Goal: Ask a question: Seek information or help from site administrators or community

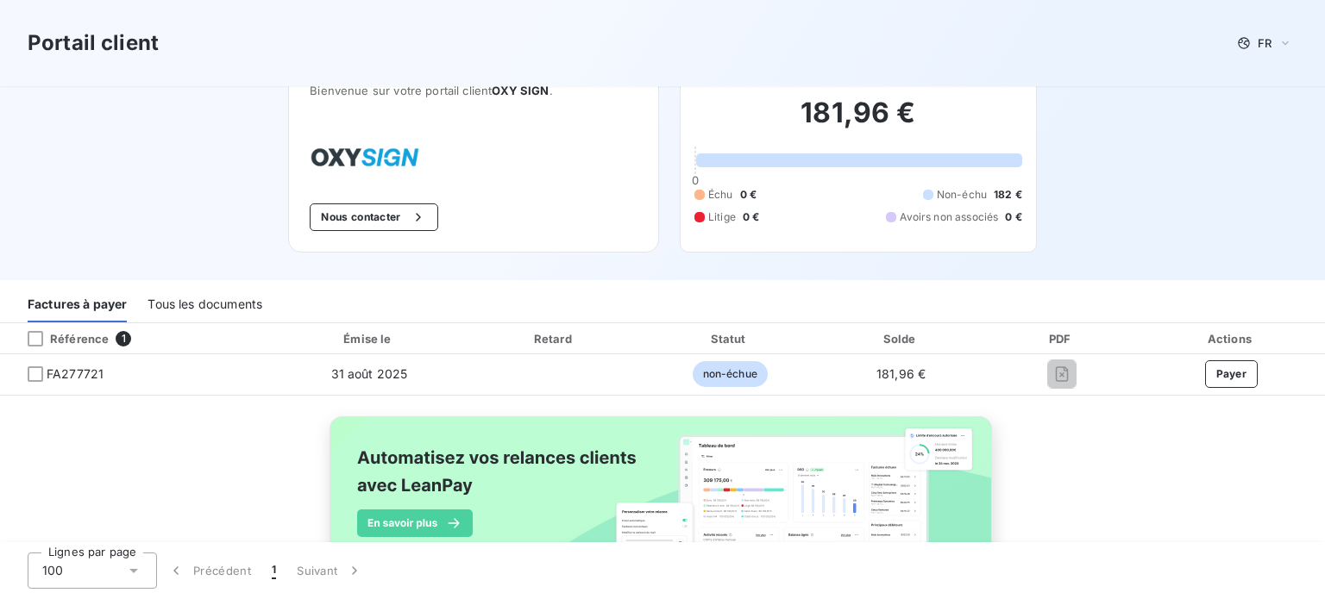
scroll to position [37, 0]
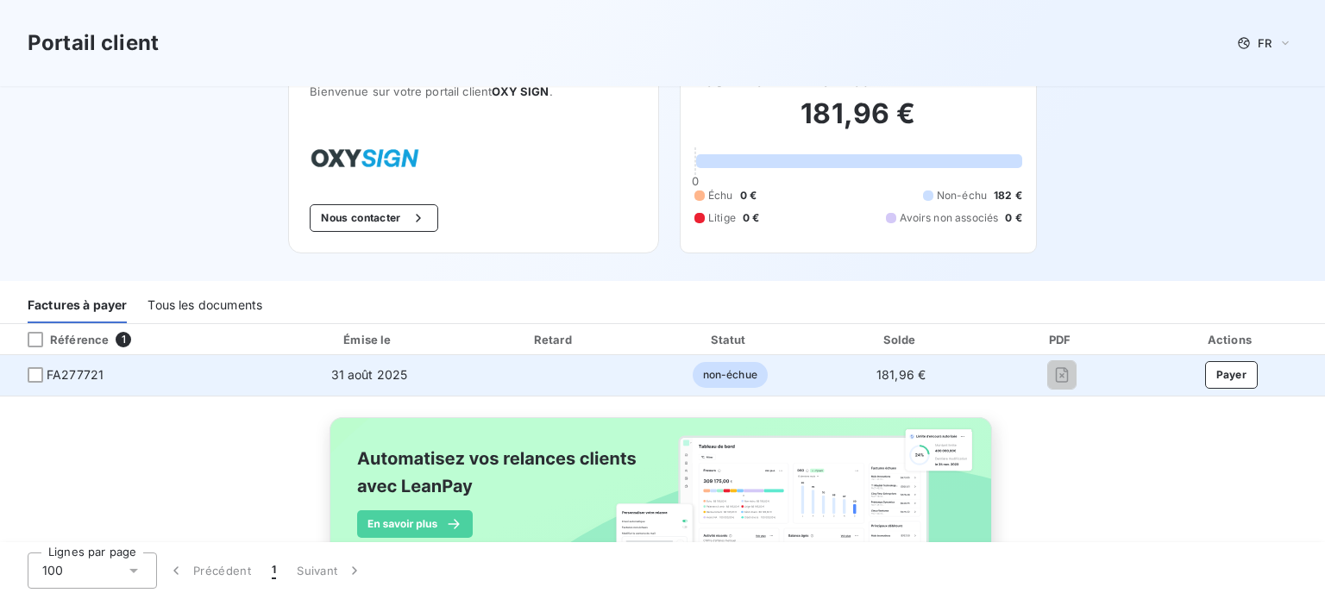
click at [86, 376] on span "FA277721" at bounding box center [75, 374] width 57 height 17
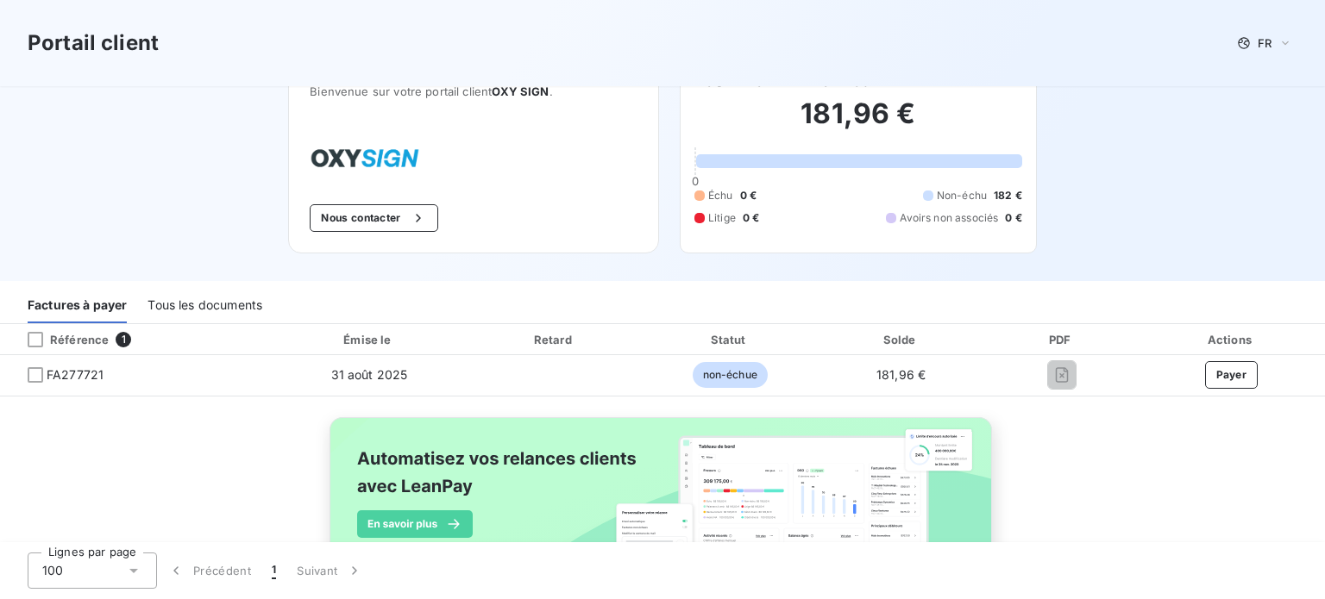
click at [209, 304] on div "Tous les documents" at bounding box center [204, 305] width 115 height 36
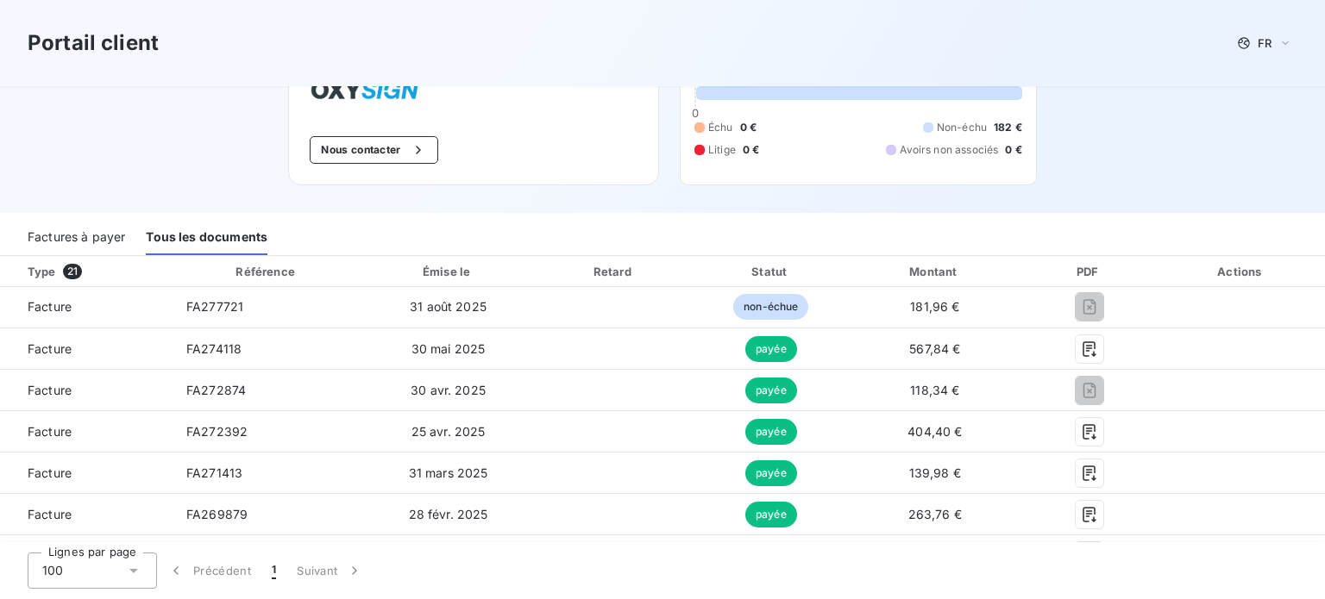
scroll to position [83, 0]
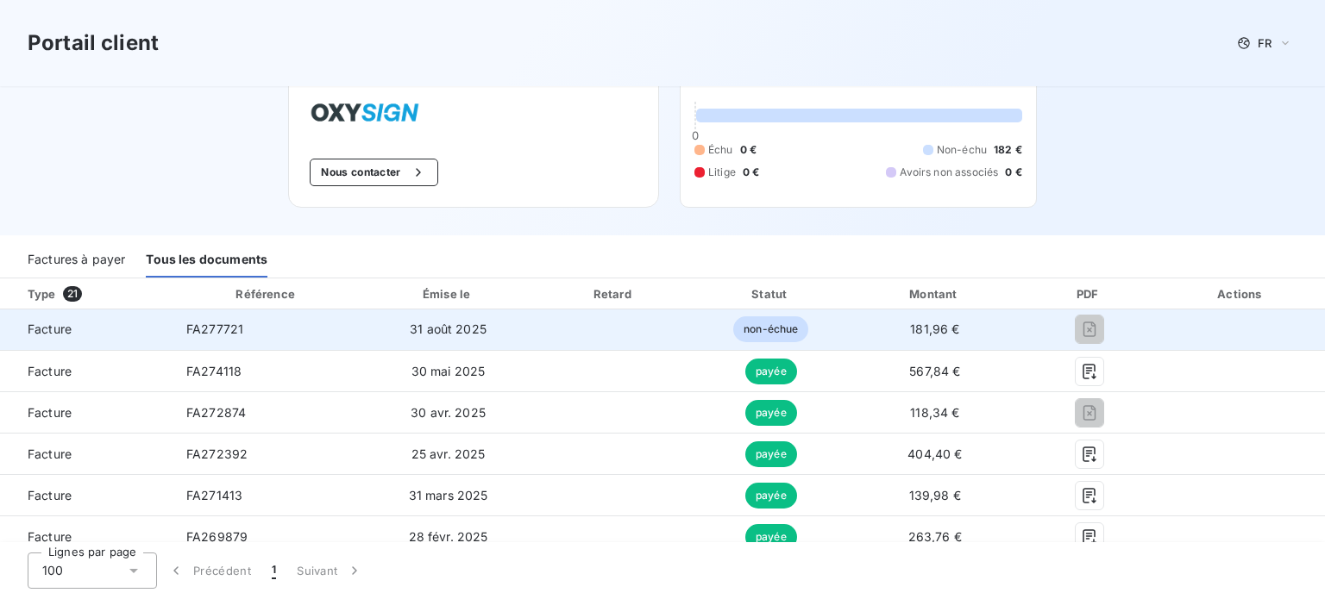
click at [200, 334] on span "FA277721" at bounding box center [214, 329] width 57 height 15
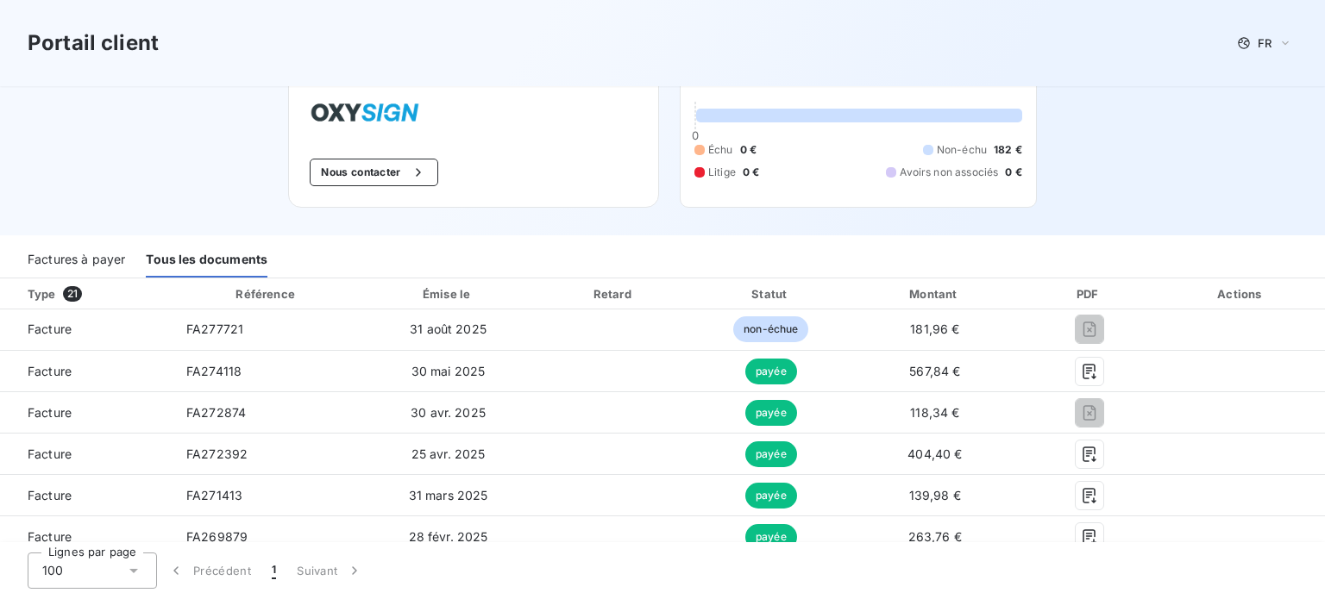
click at [77, 256] on div "Factures à payer" at bounding box center [76, 259] width 97 height 36
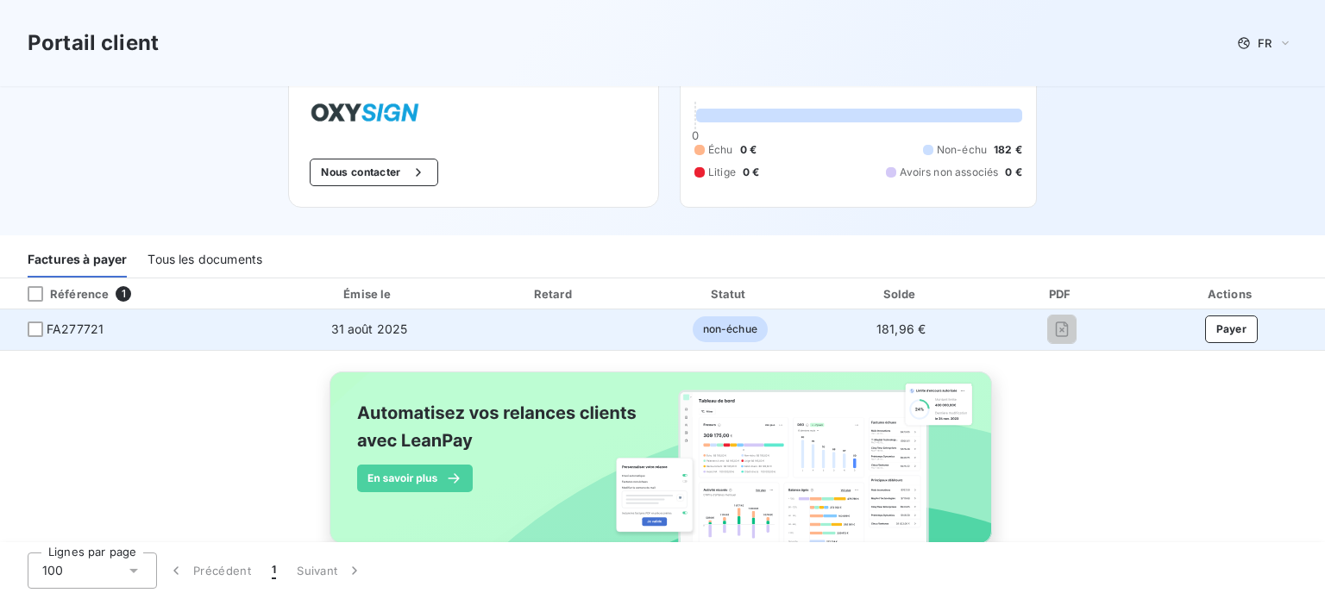
click at [97, 329] on span "FA277721" at bounding box center [75, 329] width 57 height 17
click at [37, 330] on div at bounding box center [36, 330] width 16 height 16
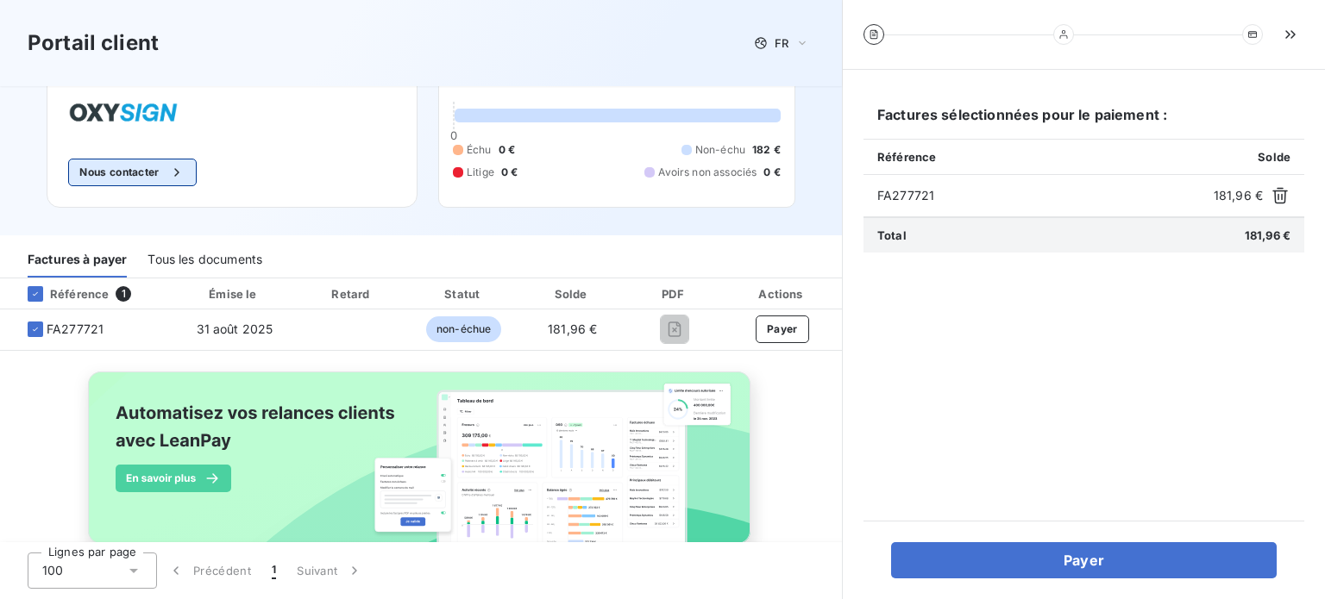
click at [121, 176] on button "Nous contacter" at bounding box center [132, 173] width 128 height 28
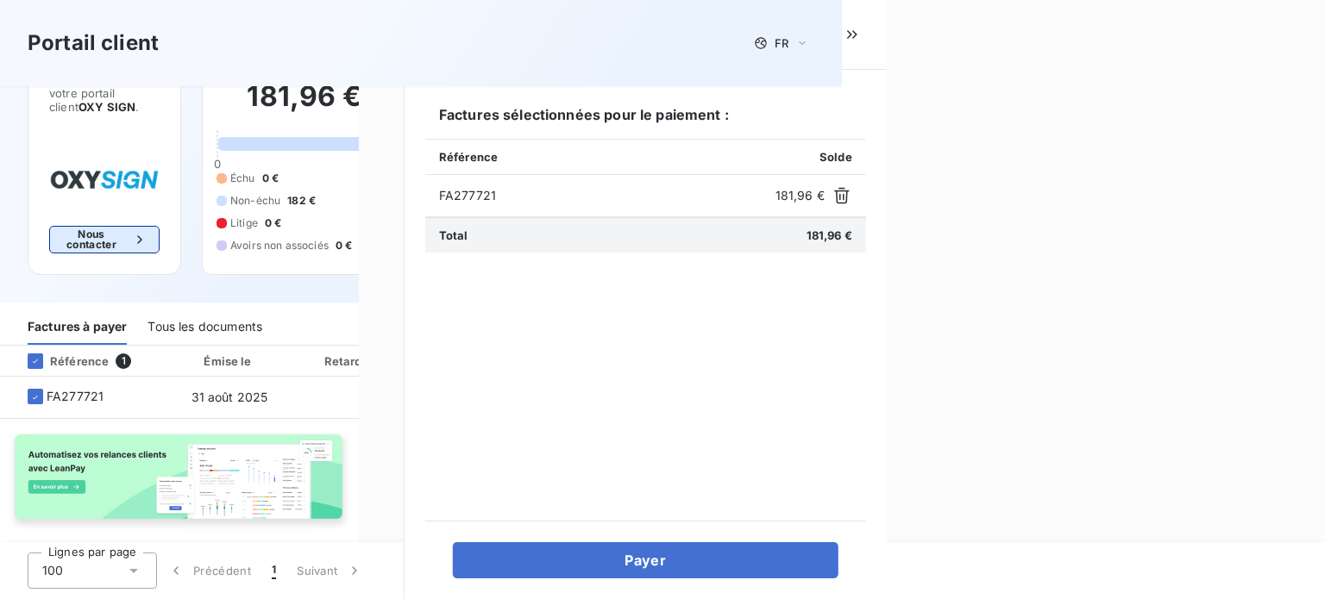
scroll to position [83, 0]
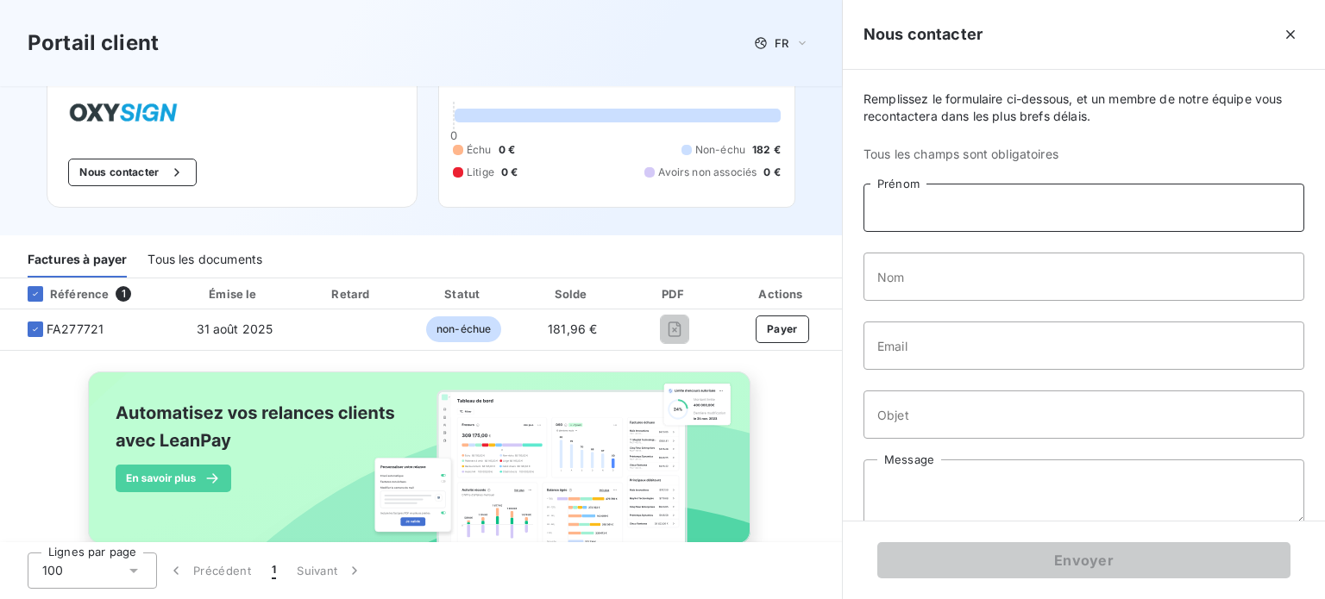
click at [974, 220] on input "Prénom" at bounding box center [1083, 208] width 441 height 48
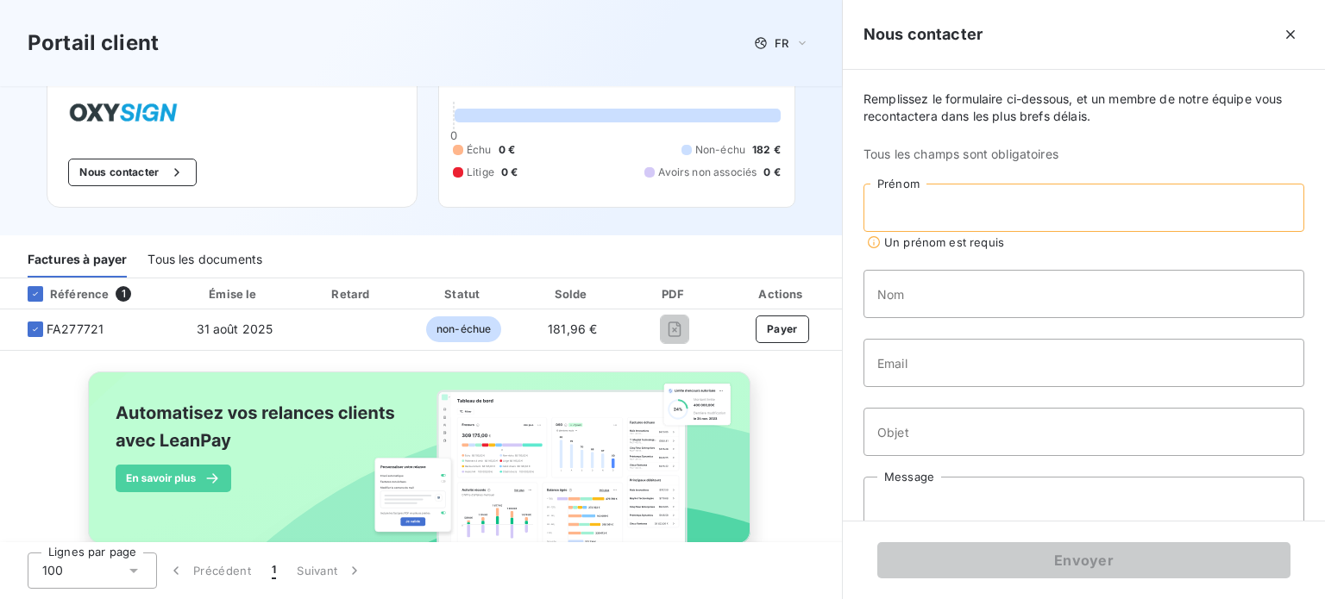
type input "[PERSON_NAME]"
type input "IABONI"
type input "[EMAIL_ADDRESS][DOMAIN_NAME]"
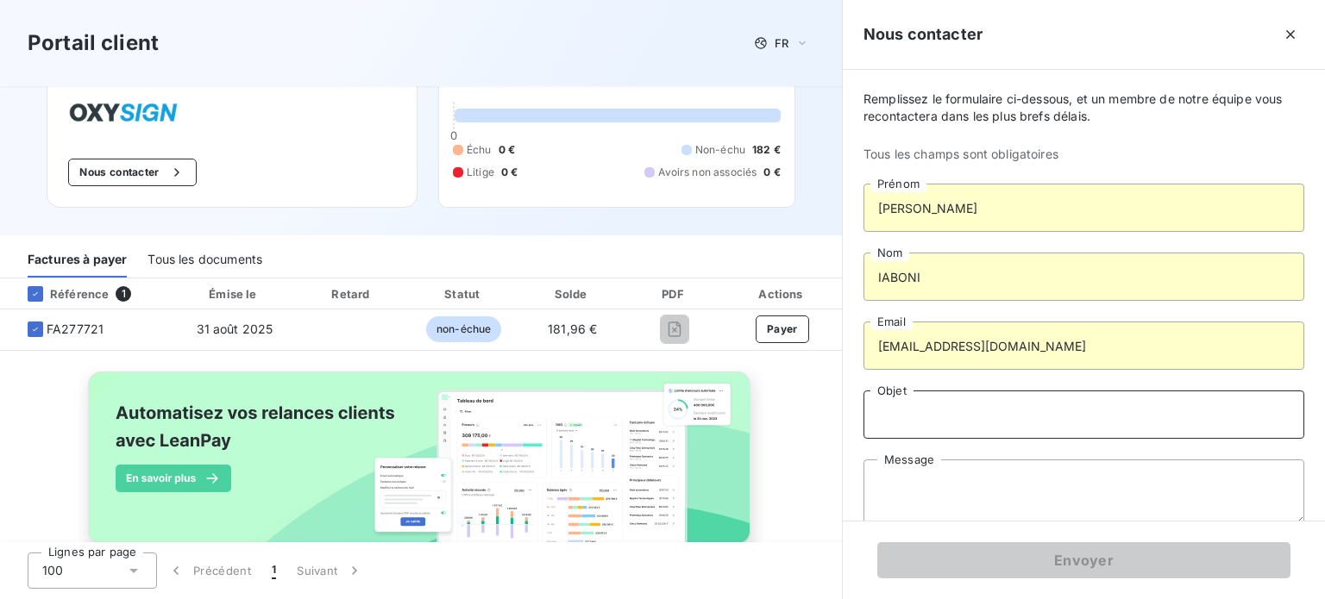
click at [974, 420] on input "Objet" at bounding box center [1083, 415] width 441 height 48
type input "Duplicata de facture CRUNCH"
click at [972, 479] on textarea "Message" at bounding box center [1083, 493] width 441 height 66
paste textarea "onjour, Pouvez-vous me transmettre le duplicata de la facture du [DATE] de 441.…"
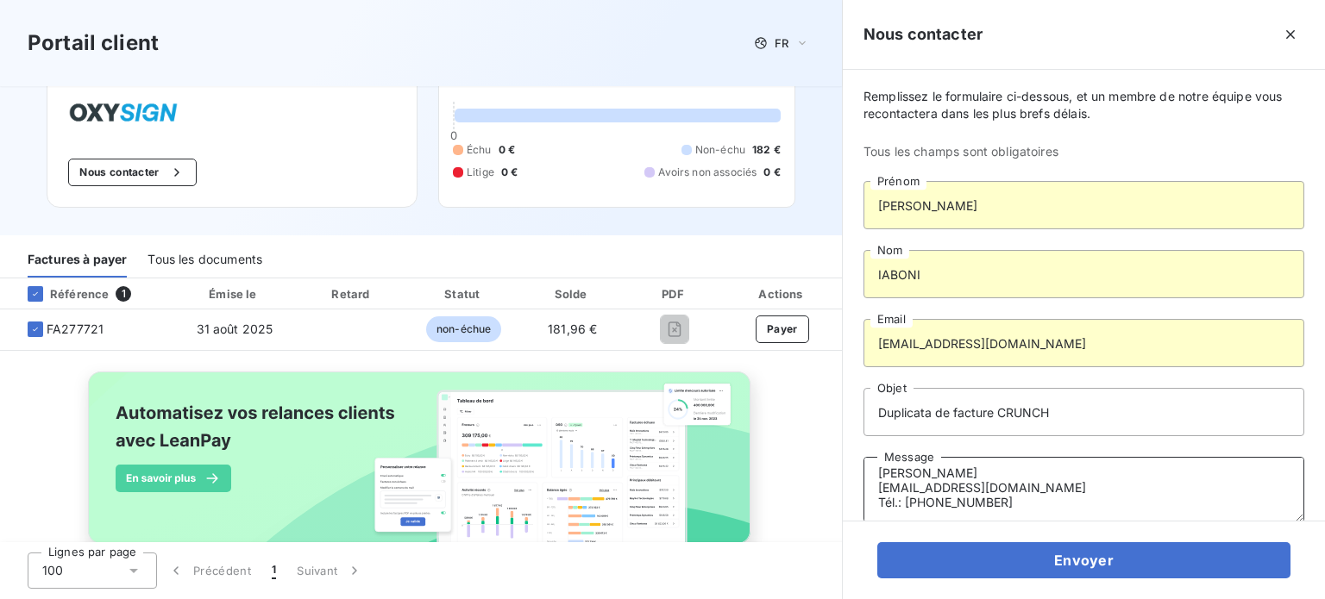
scroll to position [23, 0]
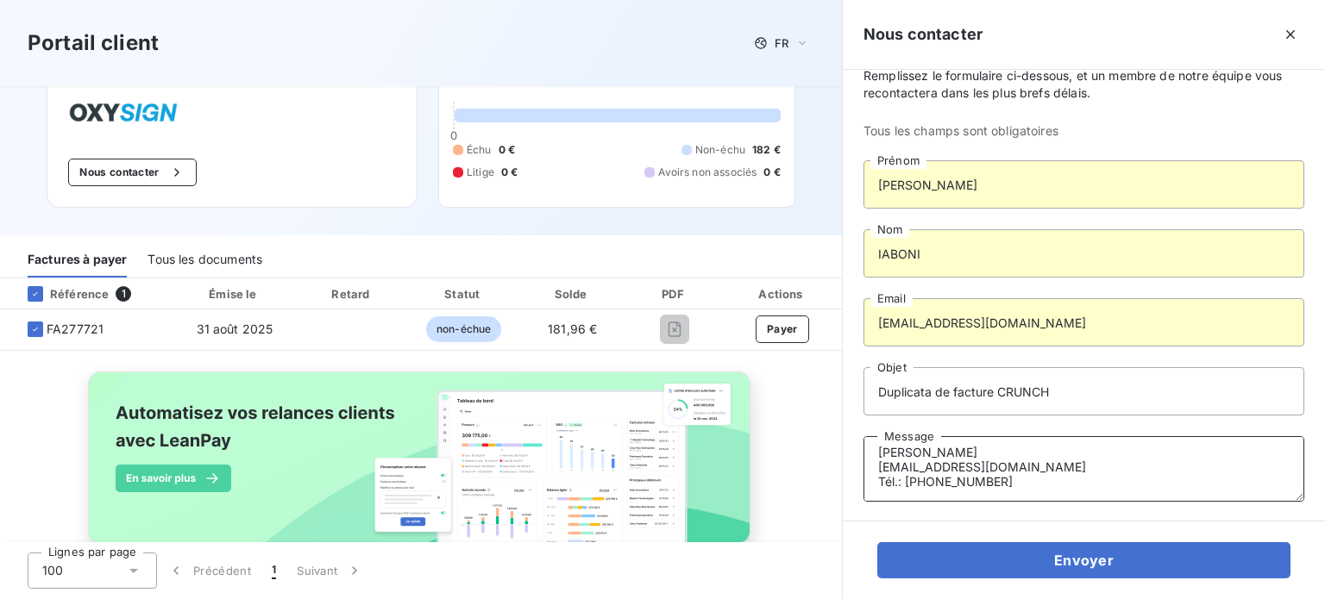
click at [1165, 481] on textarea "onjour, Pouvez-vous me transmettre le duplicata de la facture du [DATE] de 441.…" at bounding box center [1083, 469] width 441 height 66
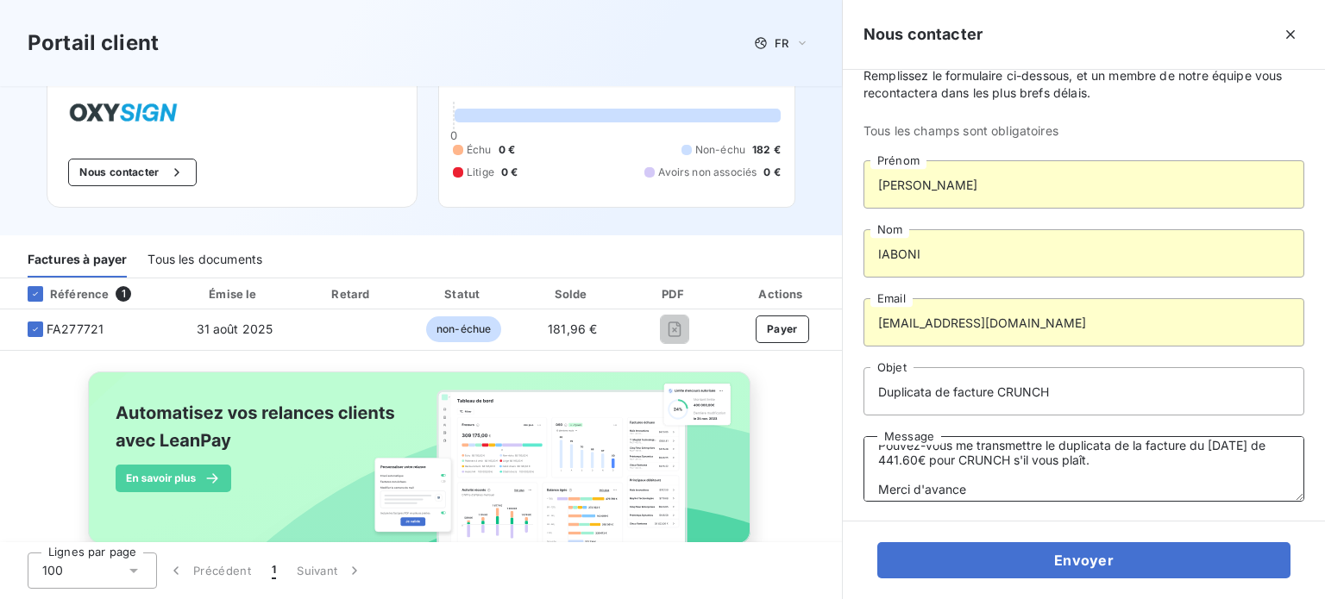
scroll to position [31, 0]
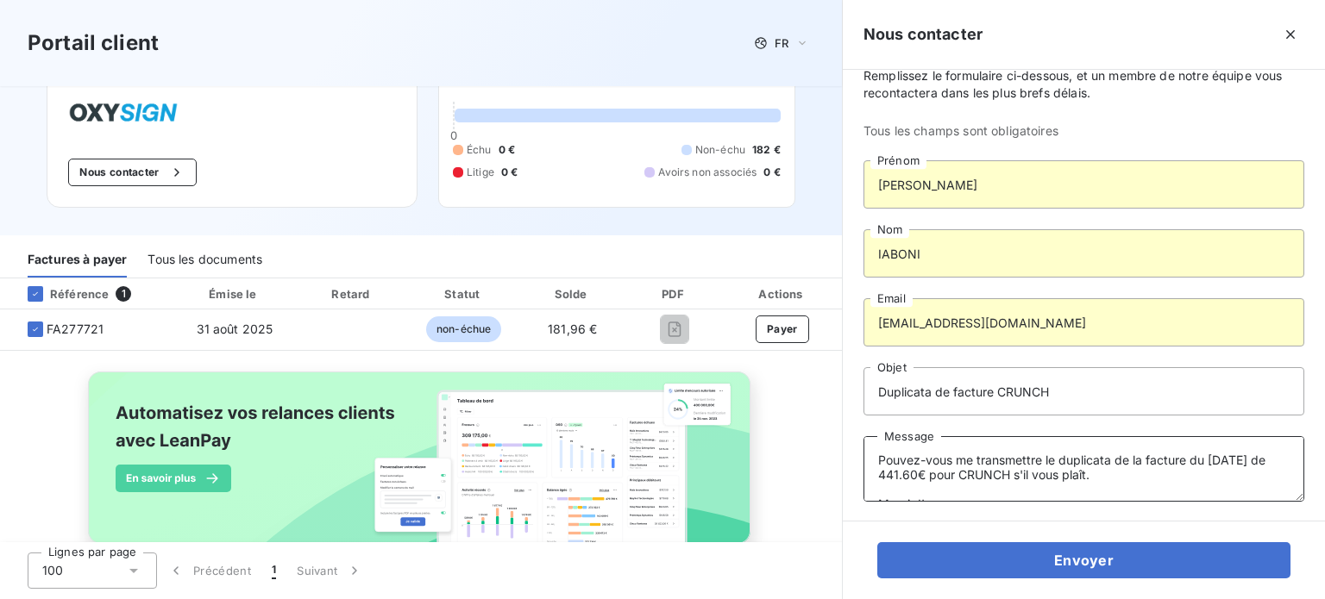
click at [1011, 469] on textarea "onjour, Pouvez-vous me transmettre le duplicata de la facture du [DATE] de 441.…" at bounding box center [1083, 469] width 441 height 66
click at [1111, 454] on textarea "onjour, Pouvez-vous me transmettre le duplicata de la facture à partir de juin …" at bounding box center [1083, 469] width 441 height 66
click at [1055, 457] on textarea "onjour, Pouvez-vous me transmettre le duplicatas de la facture à partir de juin…" at bounding box center [1083, 469] width 441 height 66
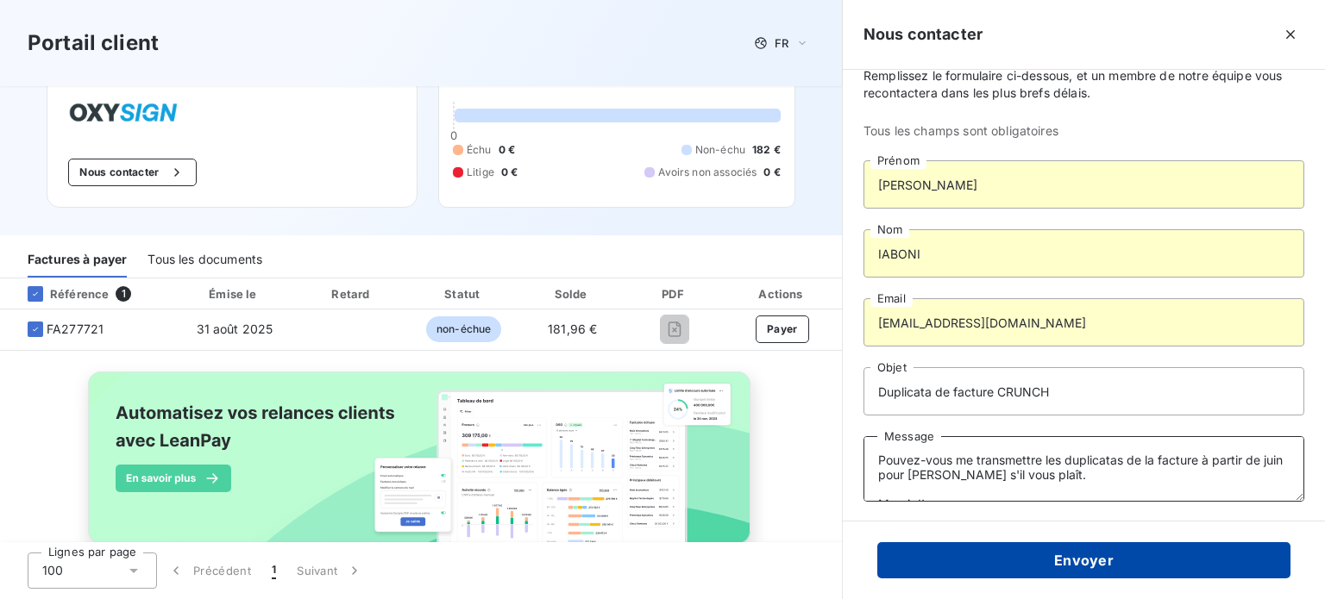
type textarea "onjour, Pouvez-vous me transmettre les duplicatas de la facture à partir de jui…"
click at [1115, 553] on button "Envoyer" at bounding box center [1083, 560] width 413 height 36
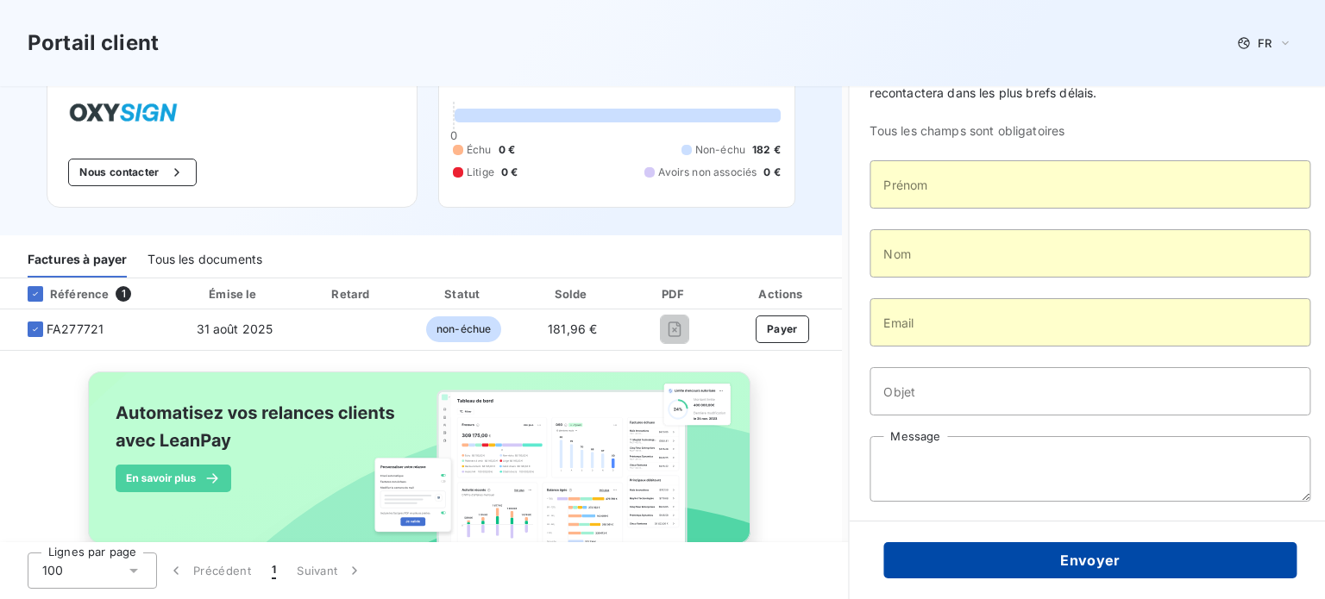
scroll to position [0, 0]
